Goal: Navigation & Orientation: Find specific page/section

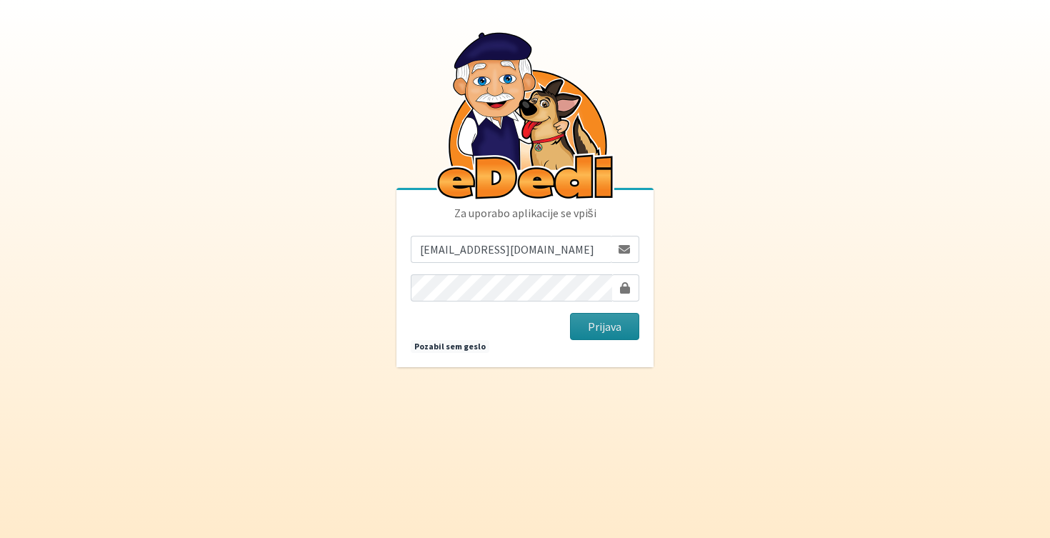
click at [599, 338] on button "Prijava" at bounding box center [604, 326] width 69 height 27
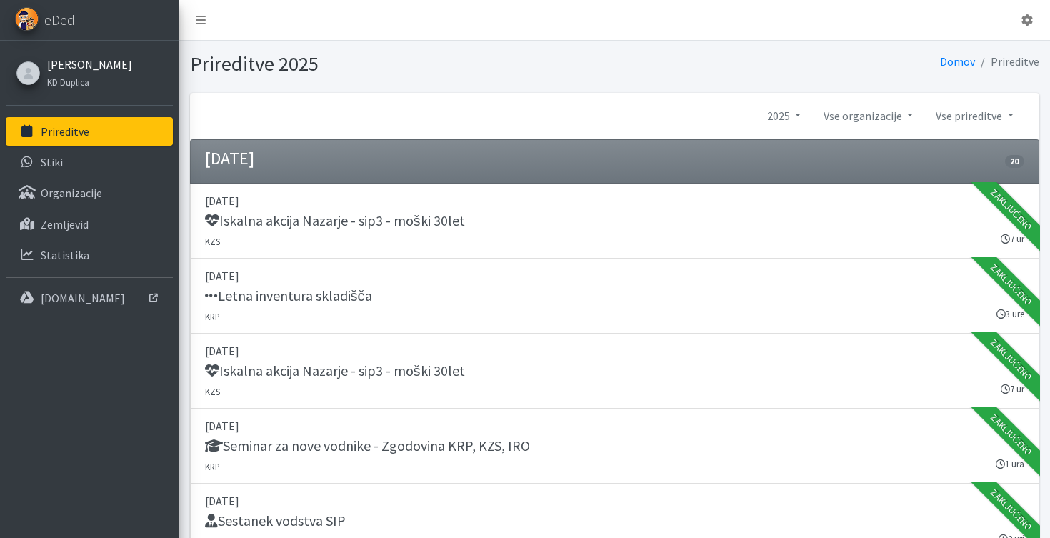
click at [101, 66] on link "[PERSON_NAME]" at bounding box center [89, 64] width 85 height 17
